Goal: Task Accomplishment & Management: Use online tool/utility

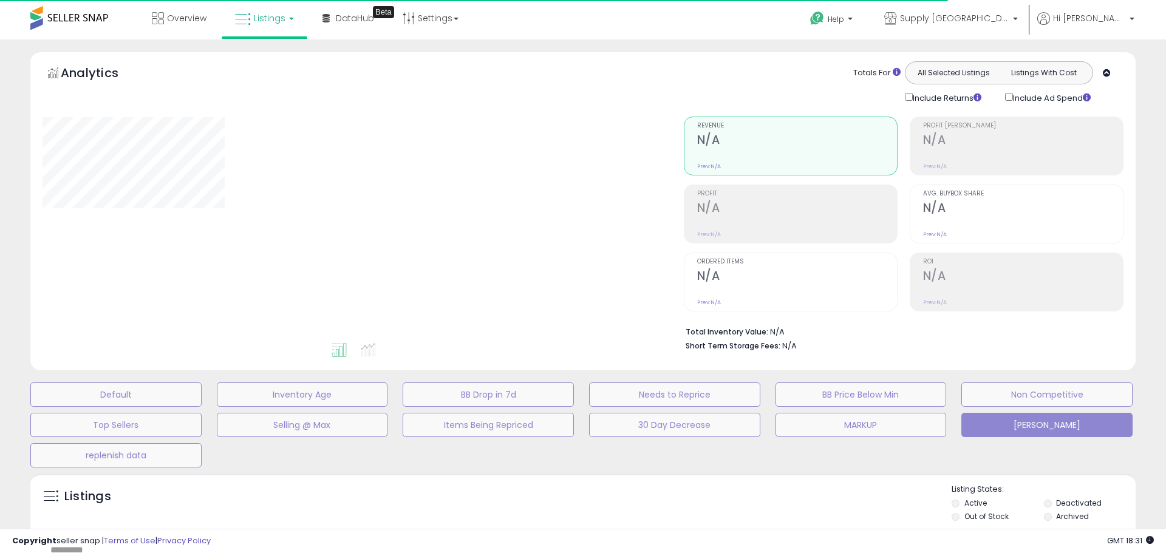
type input "*********"
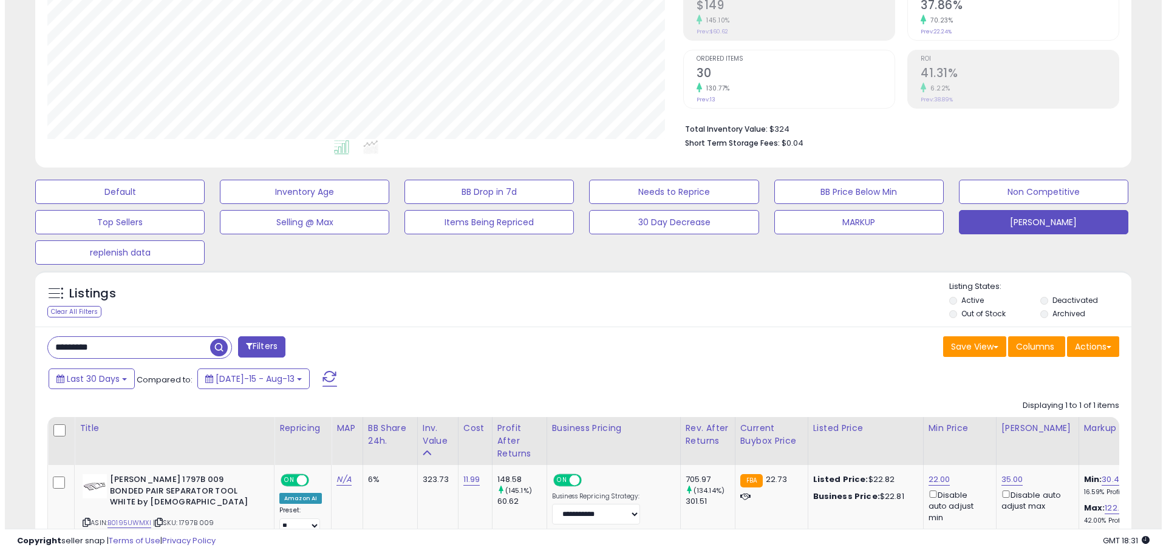
scroll to position [243, 0]
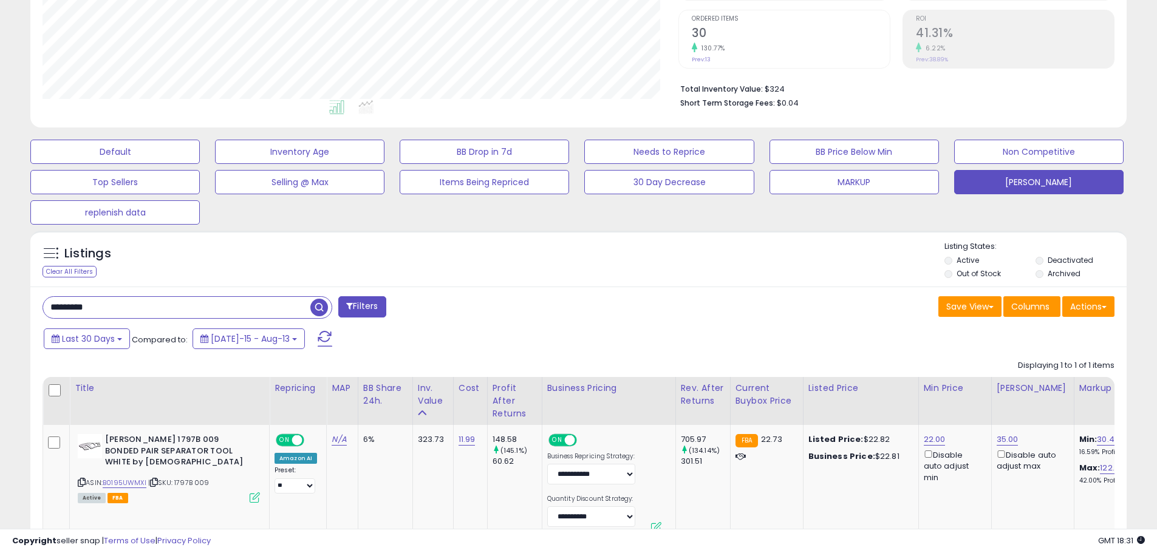
drag, startPoint x: 64, startPoint y: 307, endPoint x: 0, endPoint y: 300, distance: 64.7
click at [0, 300] on div "**********" at bounding box center [578, 217] width 1157 height 841
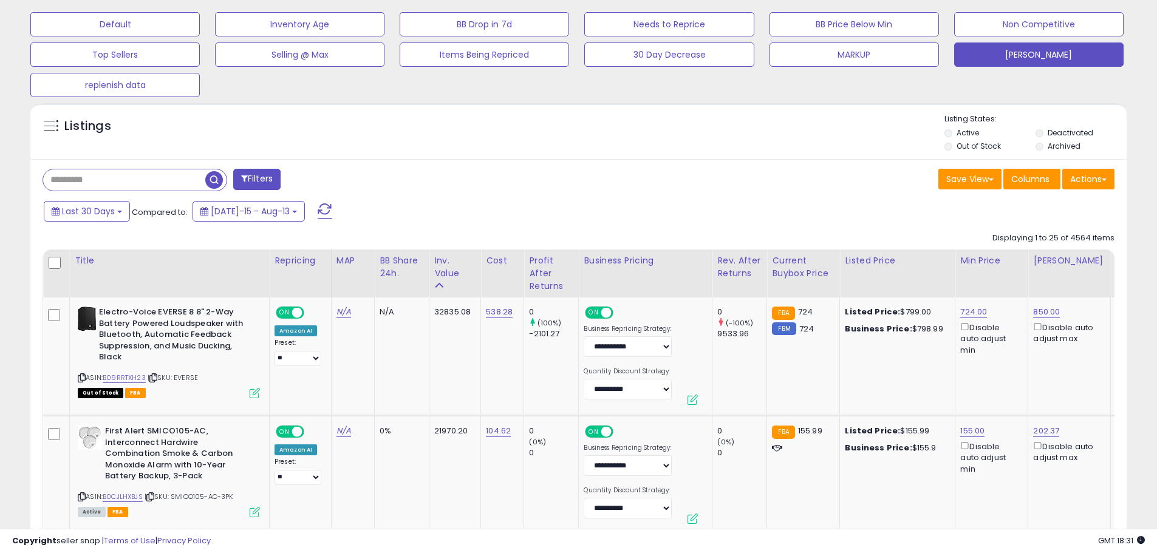
scroll to position [386, 0]
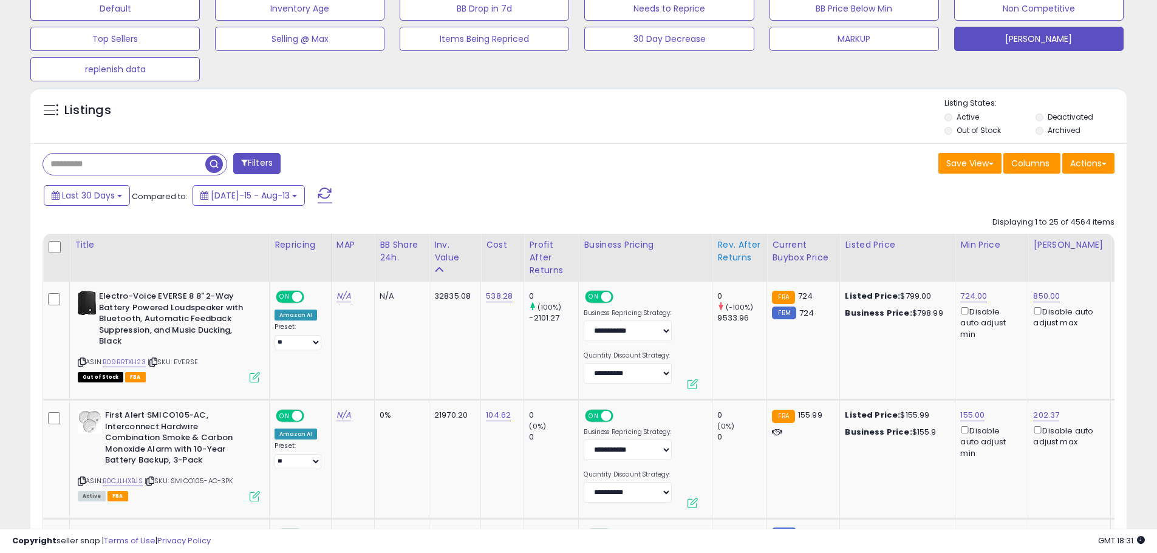
click at [726, 250] on div "Rev. After Returns" at bounding box center [739, 252] width 44 height 26
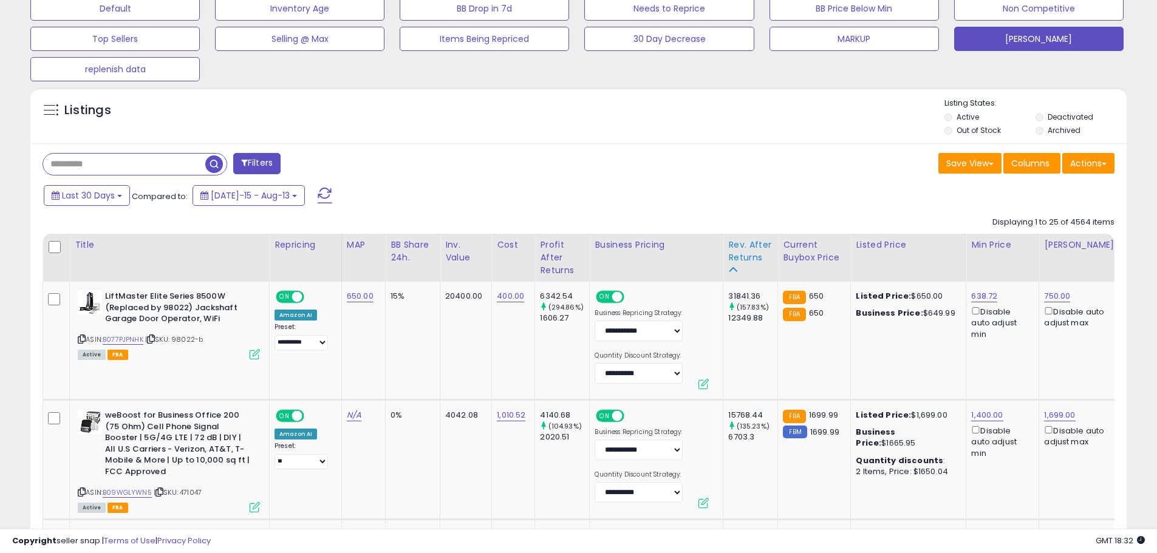
click at [741, 258] on div "Rev. After Returns" at bounding box center [750, 252] width 44 height 26
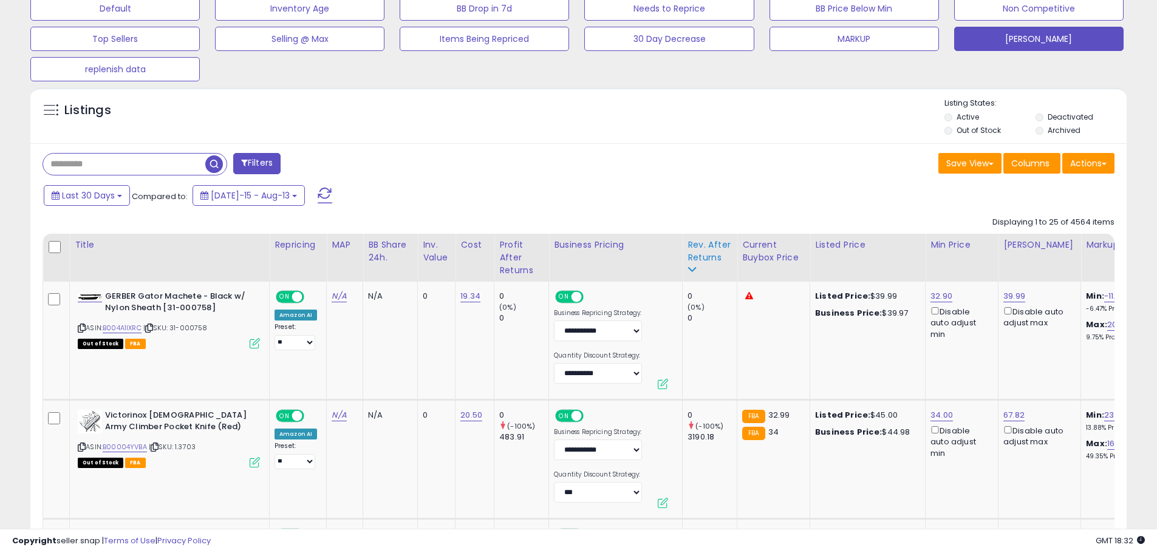
click at [700, 252] on div "Rev. After Returns" at bounding box center [709, 252] width 44 height 26
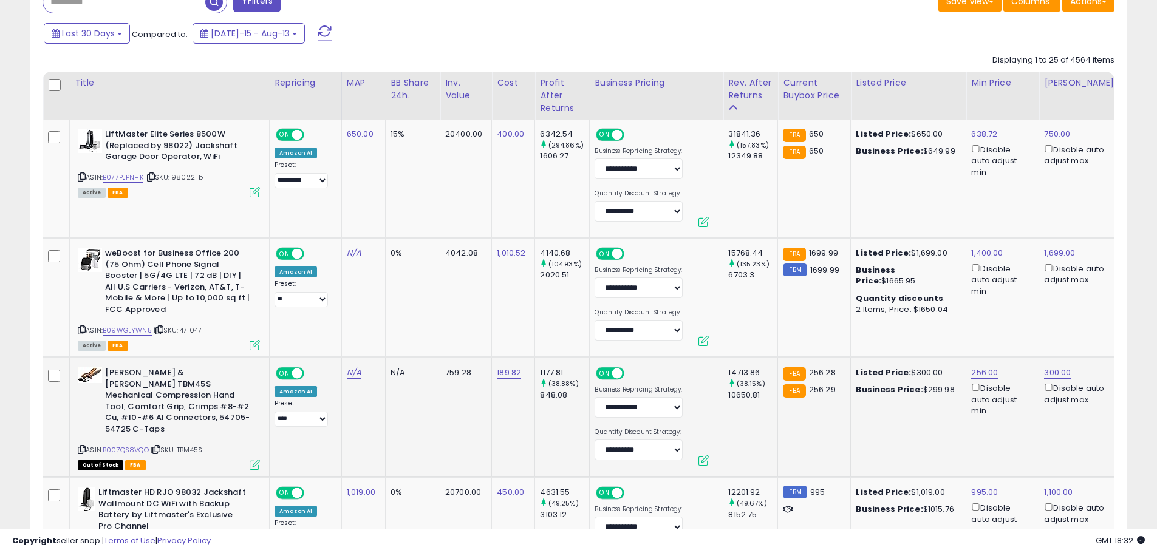
scroll to position [629, 0]
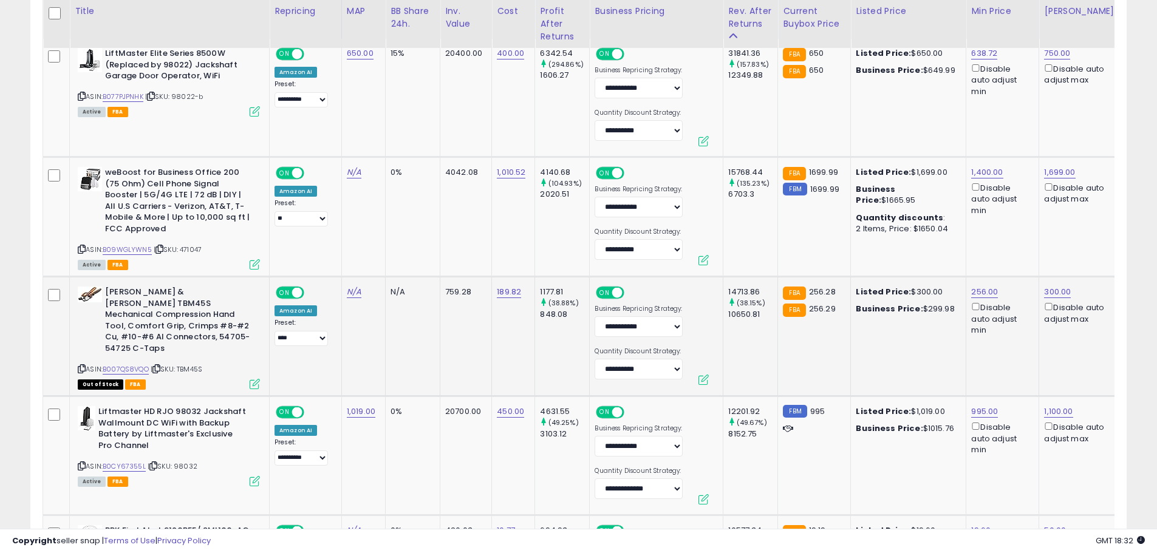
click at [200, 364] on span "| SKU: TBM45S" at bounding box center [177, 369] width 52 height 10
copy span "TBM45S"
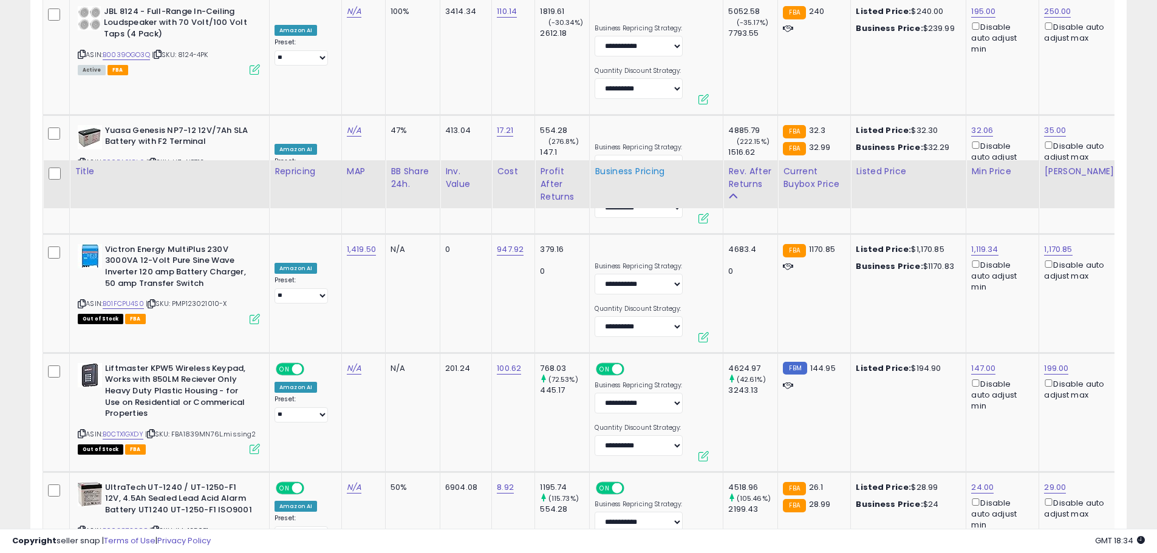
scroll to position [2936, 0]
